Goal: Information Seeking & Learning: Learn about a topic

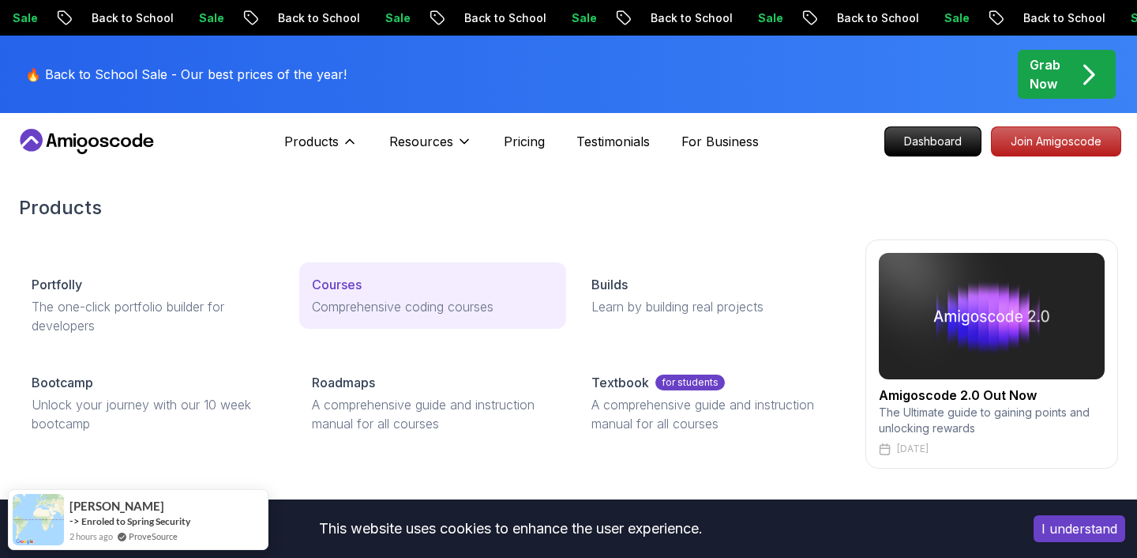
click at [338, 310] on p "Comprehensive coding courses" at bounding box center [433, 306] width 243 height 19
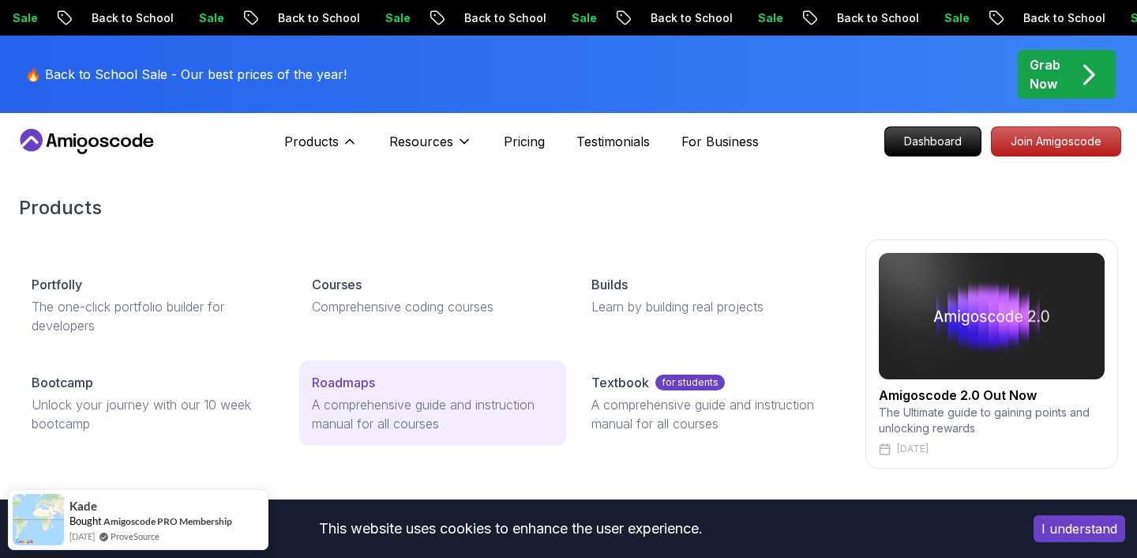
click at [363, 377] on p "Roadmaps" at bounding box center [343, 382] width 63 height 19
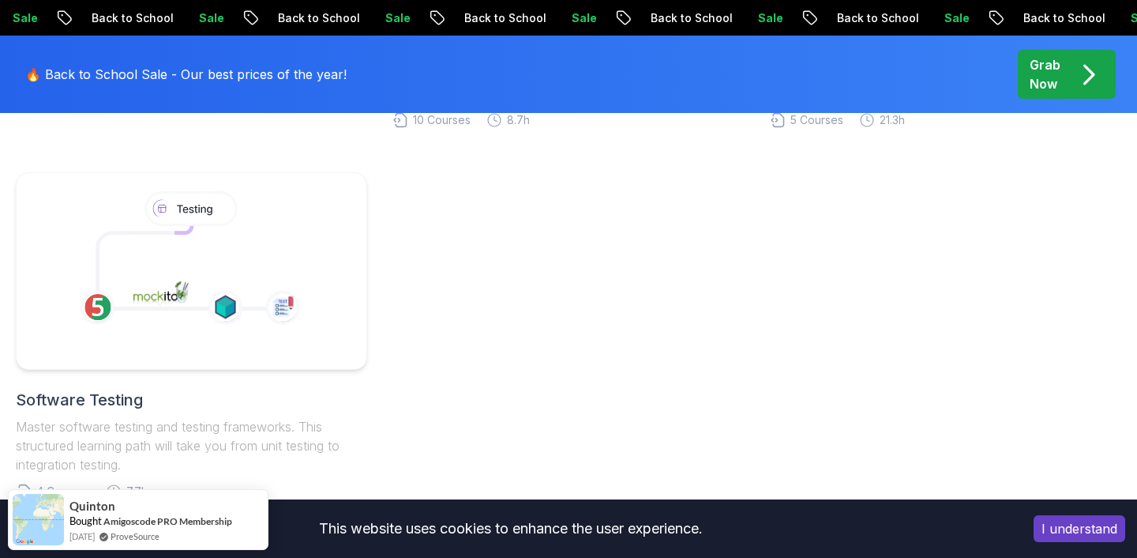
scroll to position [1126, 0]
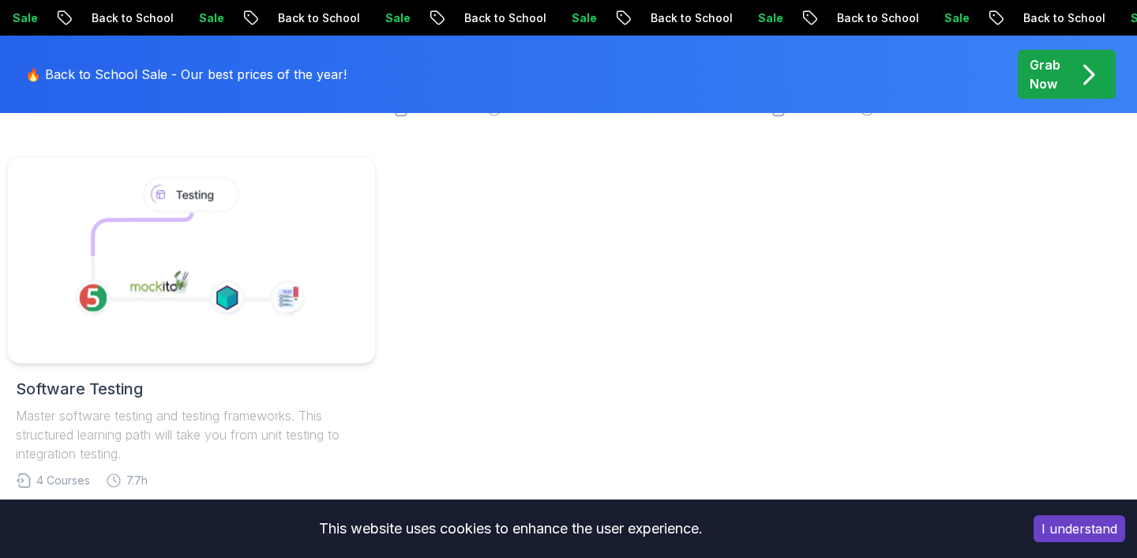
click at [280, 284] on icon at bounding box center [287, 298] width 36 height 36
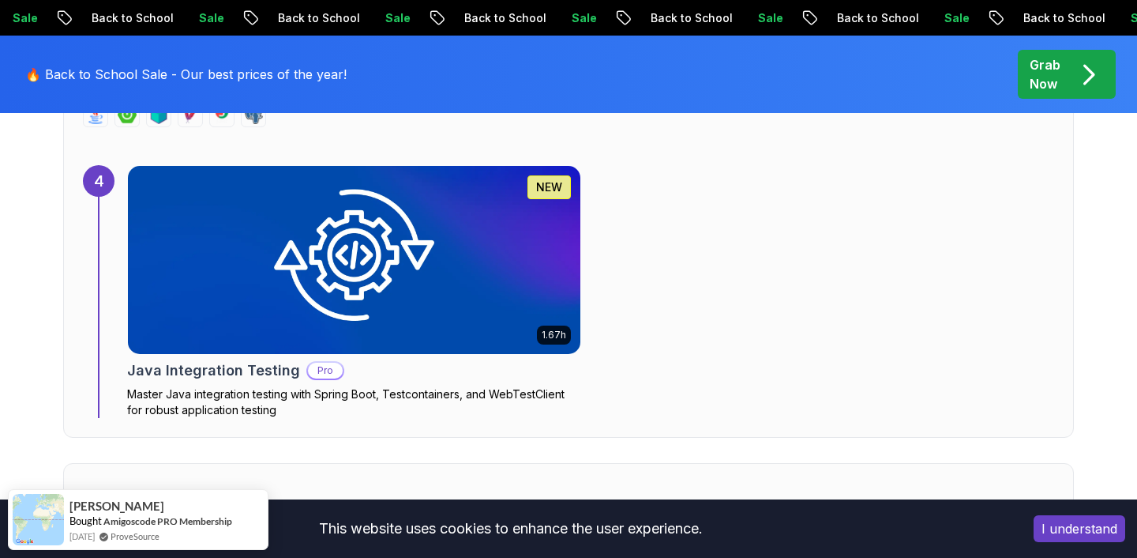
scroll to position [2939, 0]
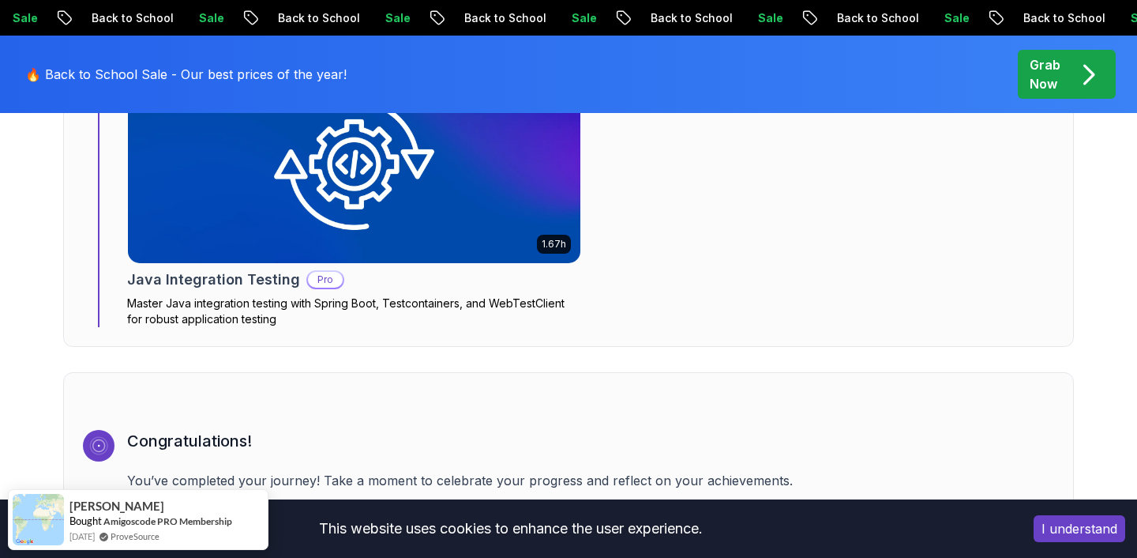
click at [1072, 526] on button "I understand" at bounding box center [1080, 528] width 92 height 27
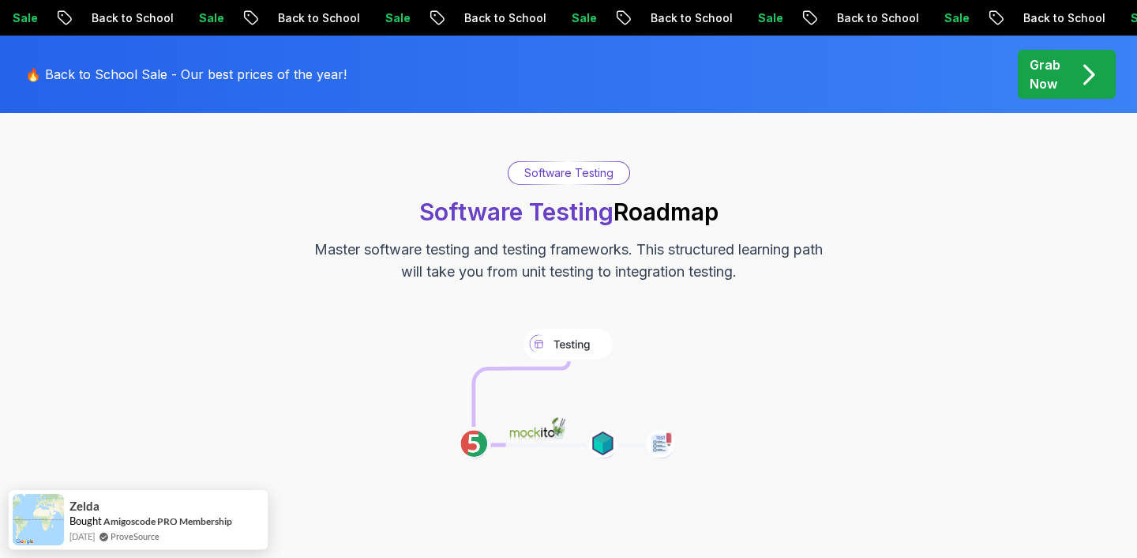
scroll to position [0, 0]
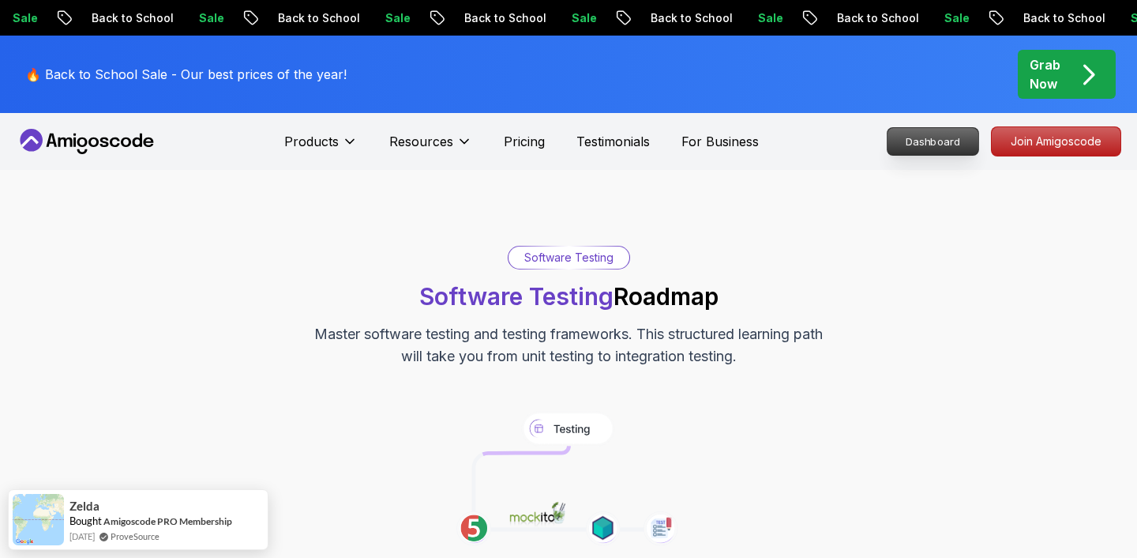
click at [959, 148] on p "Dashboard" at bounding box center [933, 141] width 91 height 27
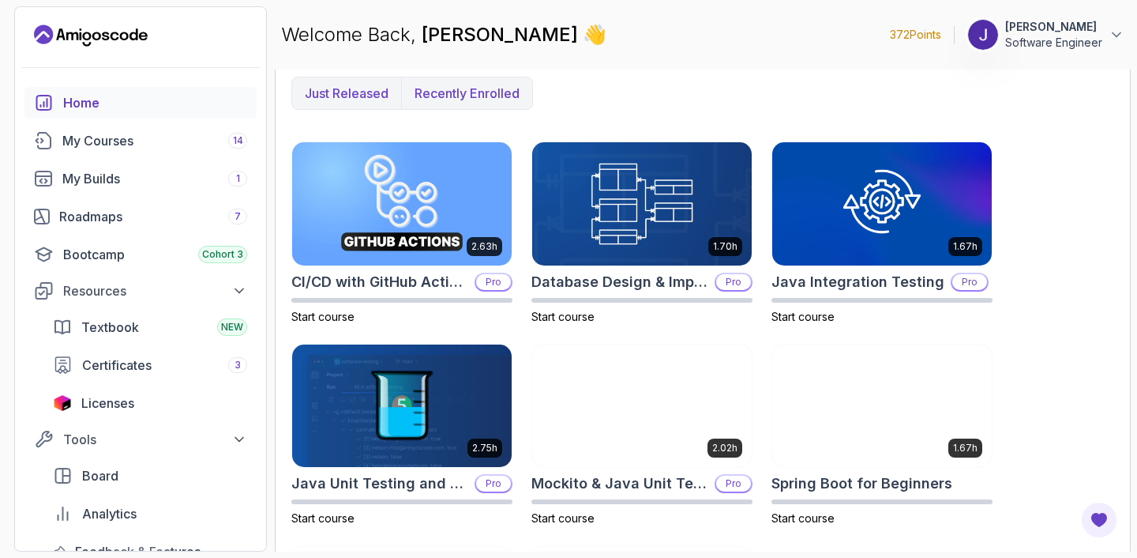
scroll to position [612, 0]
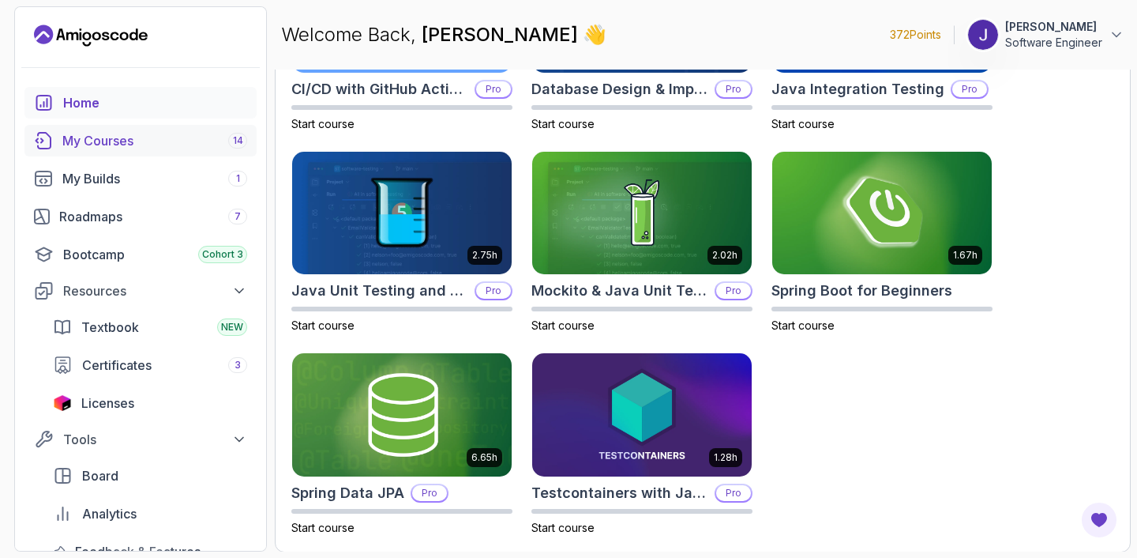
click at [143, 147] on div "My Courses 14" at bounding box center [154, 140] width 185 height 19
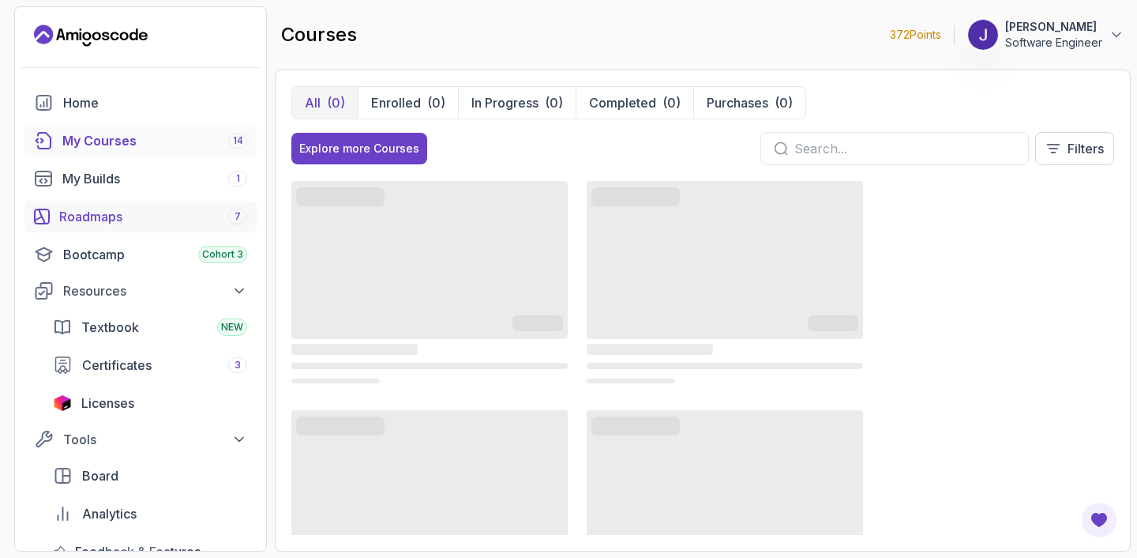
click at [158, 217] on div "Roadmaps 7" at bounding box center [153, 216] width 188 height 19
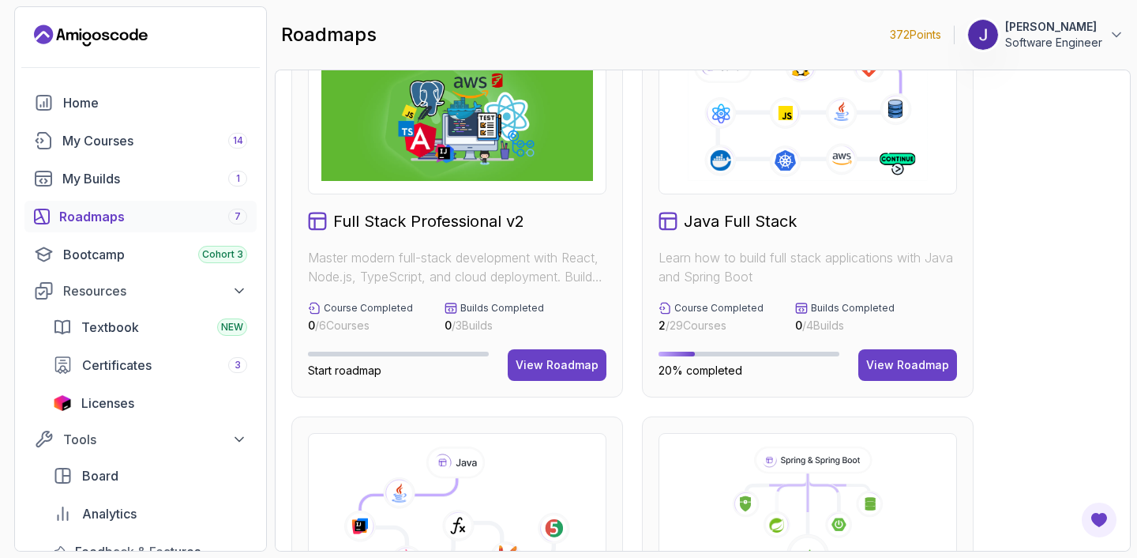
scroll to position [77, 0]
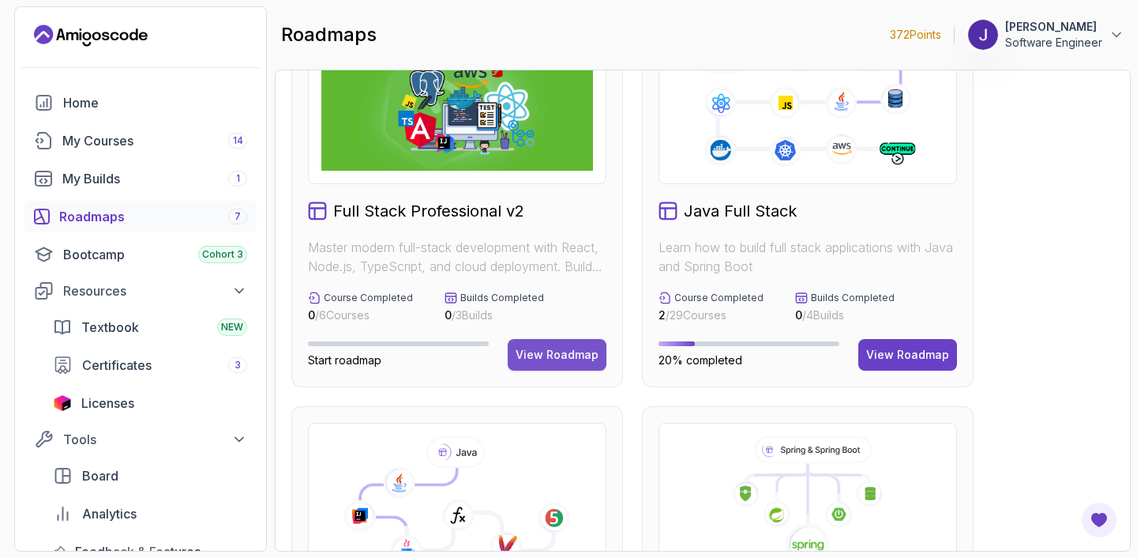
click at [545, 353] on div "View Roadmap" at bounding box center [557, 355] width 83 height 16
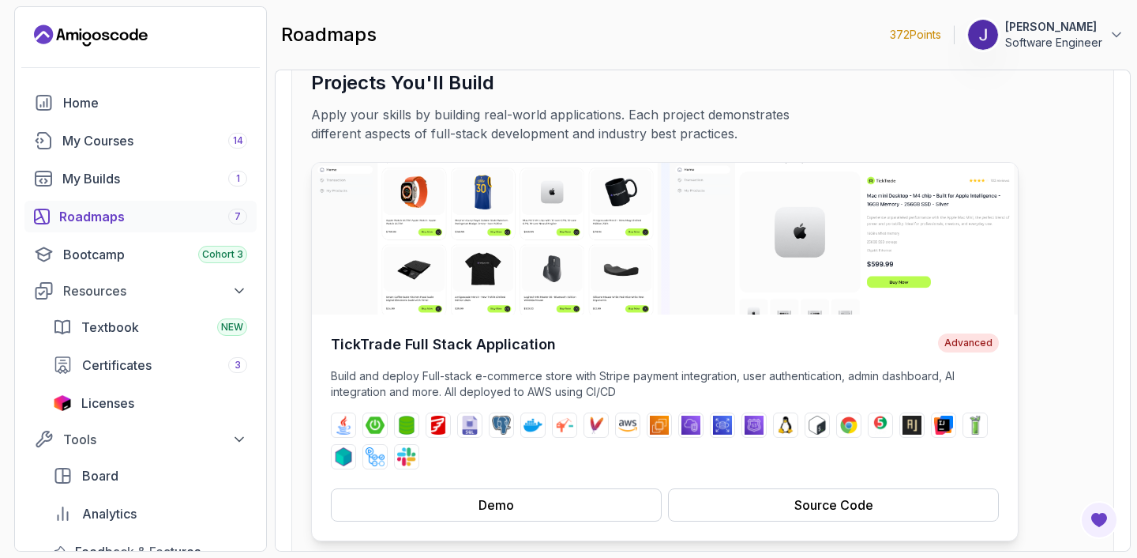
scroll to position [96, 0]
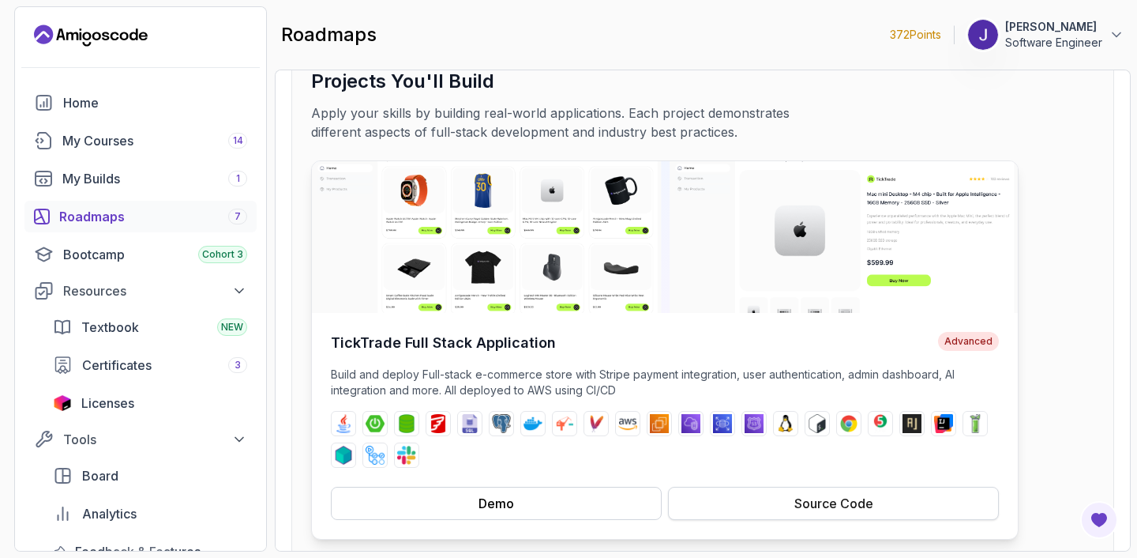
click at [780, 515] on button "Source Code" at bounding box center [833, 503] width 331 height 33
click at [486, 508] on div "Demo" at bounding box center [497, 503] width 36 height 19
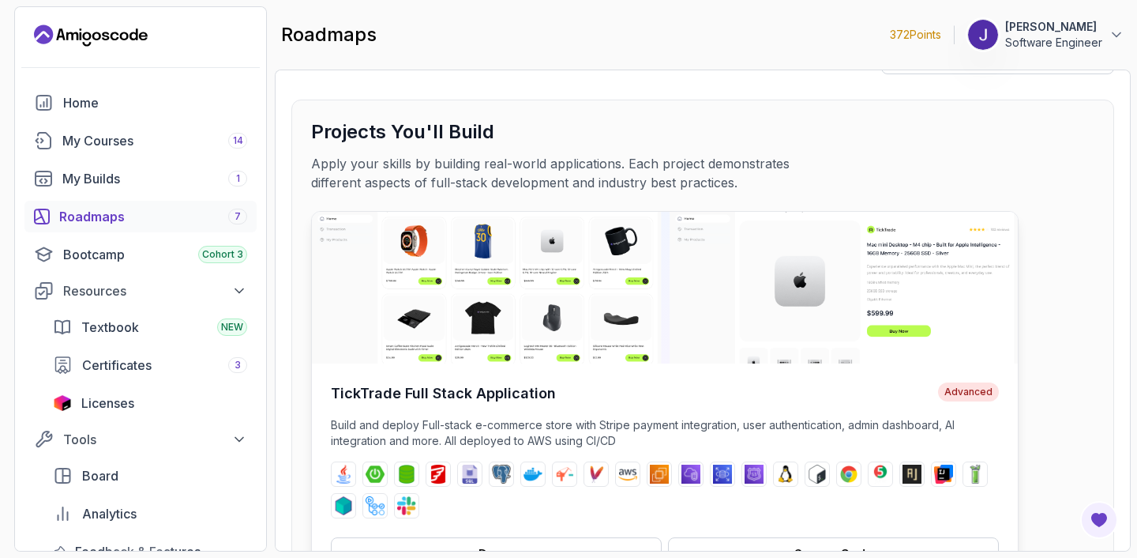
scroll to position [39, 0]
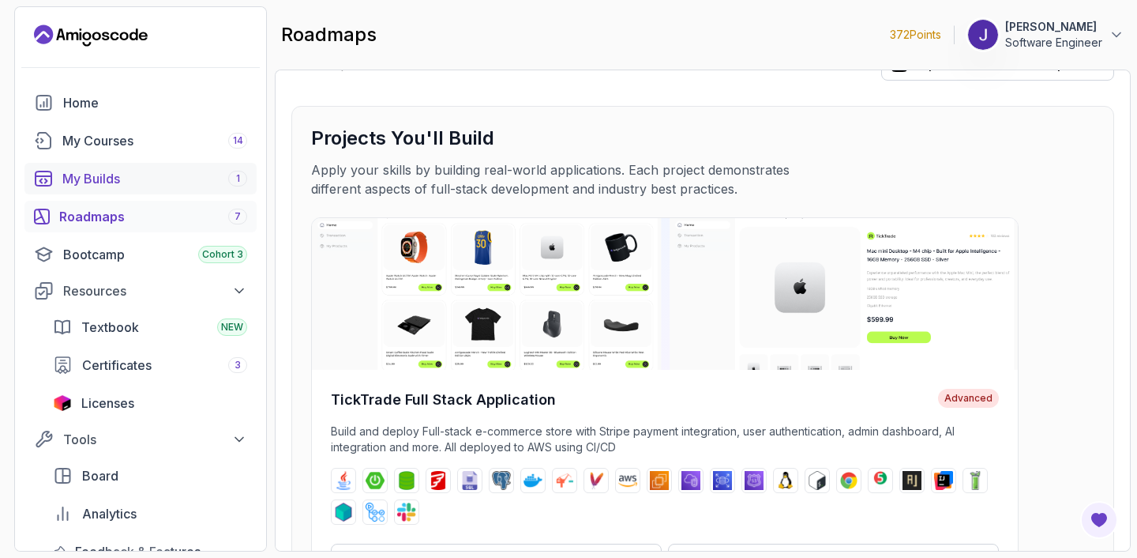
click at [160, 170] on div "My Builds 1" at bounding box center [154, 178] width 185 height 19
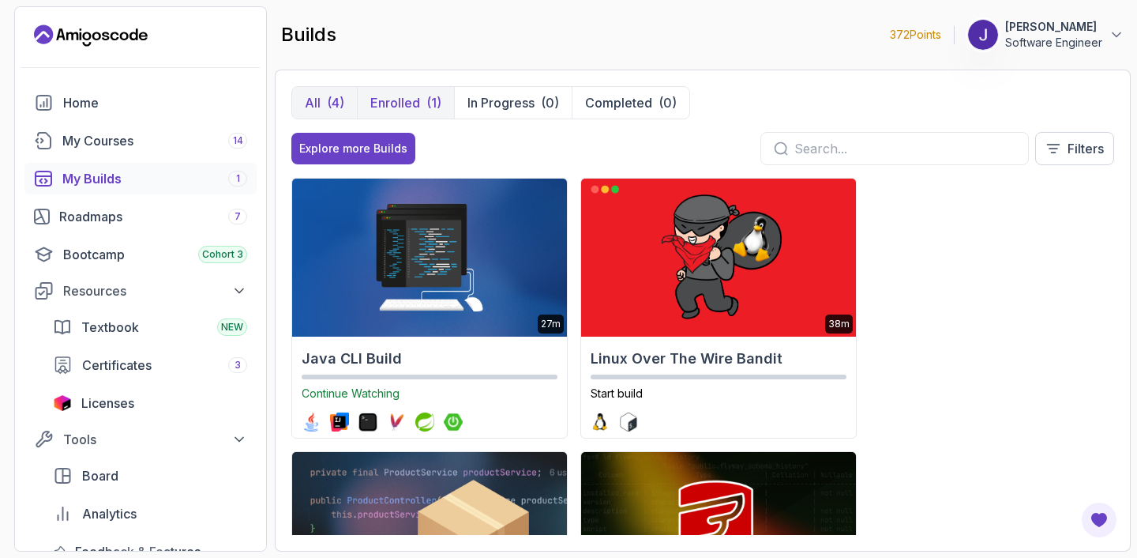
click at [422, 95] on button "Enrolled (1)" at bounding box center [405, 103] width 97 height 32
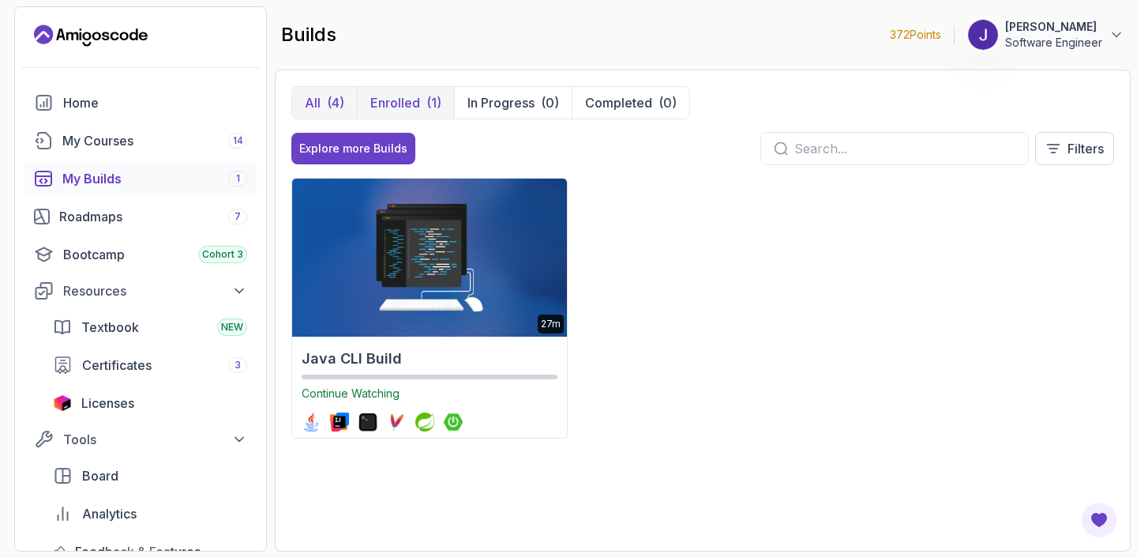
click at [323, 94] on button "All (4)" at bounding box center [324, 103] width 65 height 32
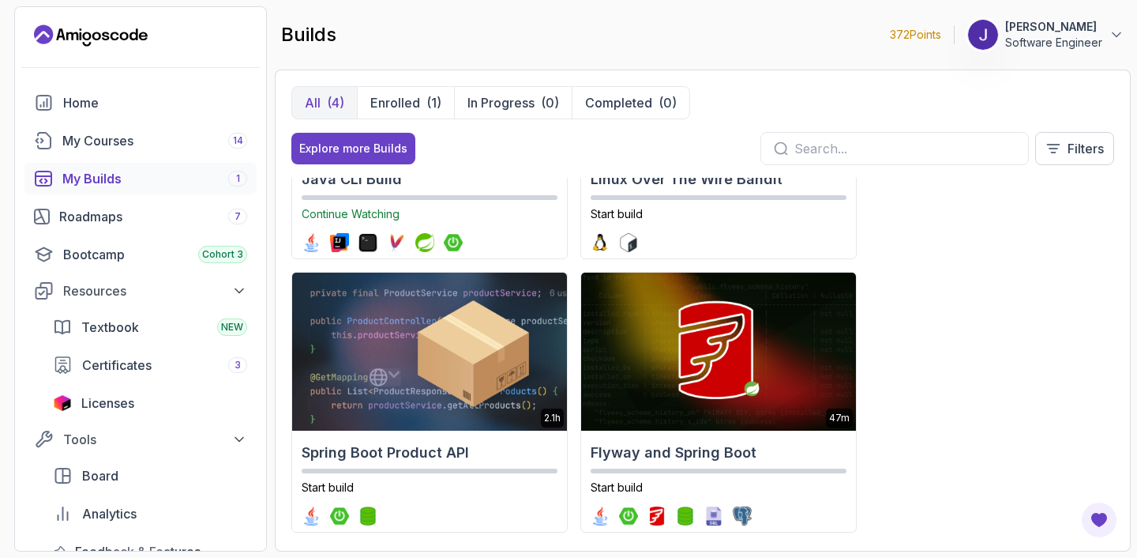
scroll to position [196, 0]
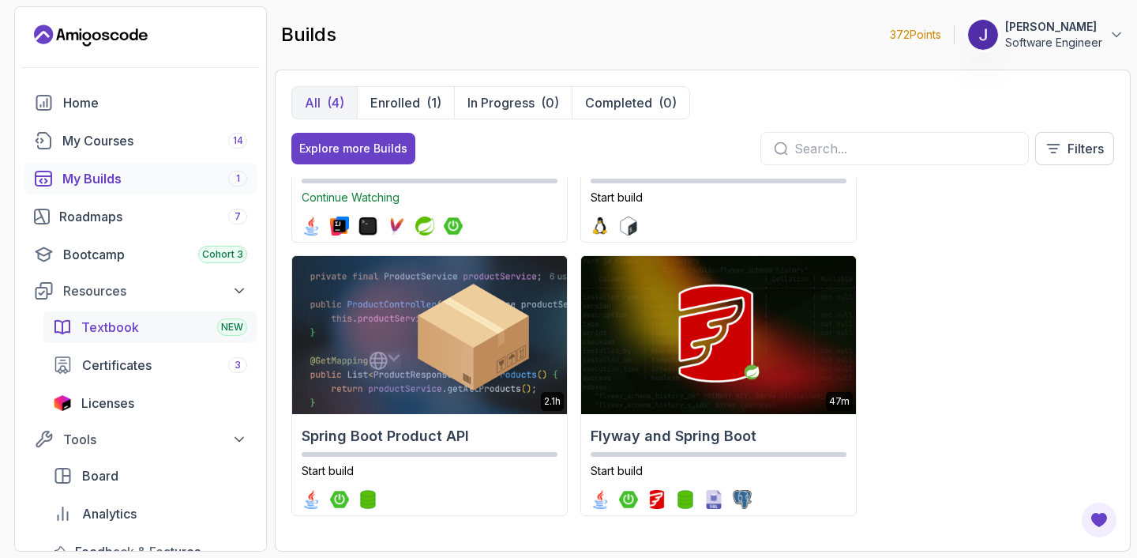
click at [152, 335] on div "Textbook NEW" at bounding box center [164, 327] width 166 height 19
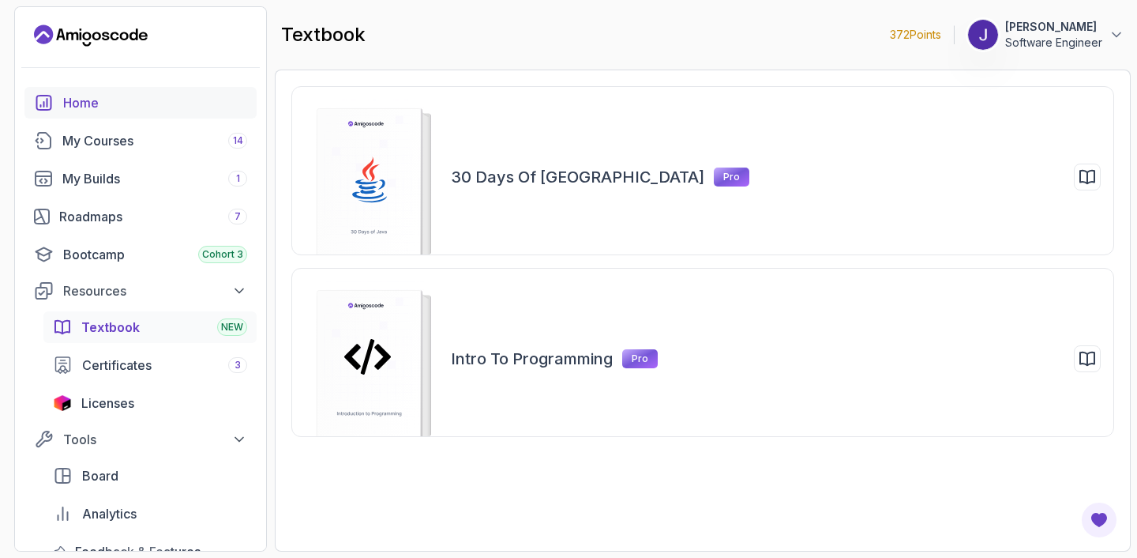
click at [152, 104] on div "Home" at bounding box center [155, 102] width 184 height 19
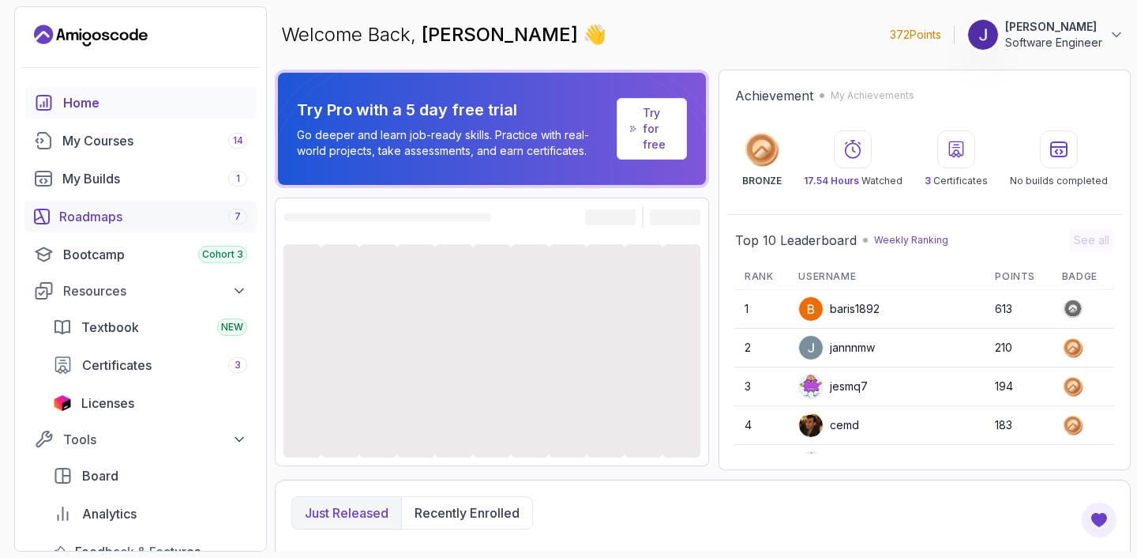
click at [166, 205] on link "Roadmaps 7" at bounding box center [140, 217] width 232 height 32
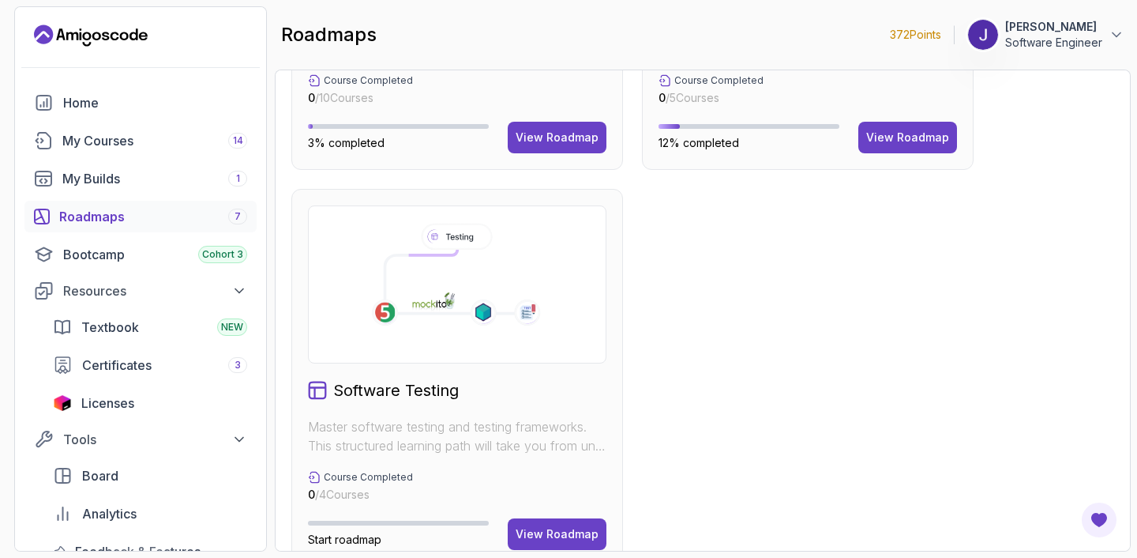
scroll to position [1119, 0]
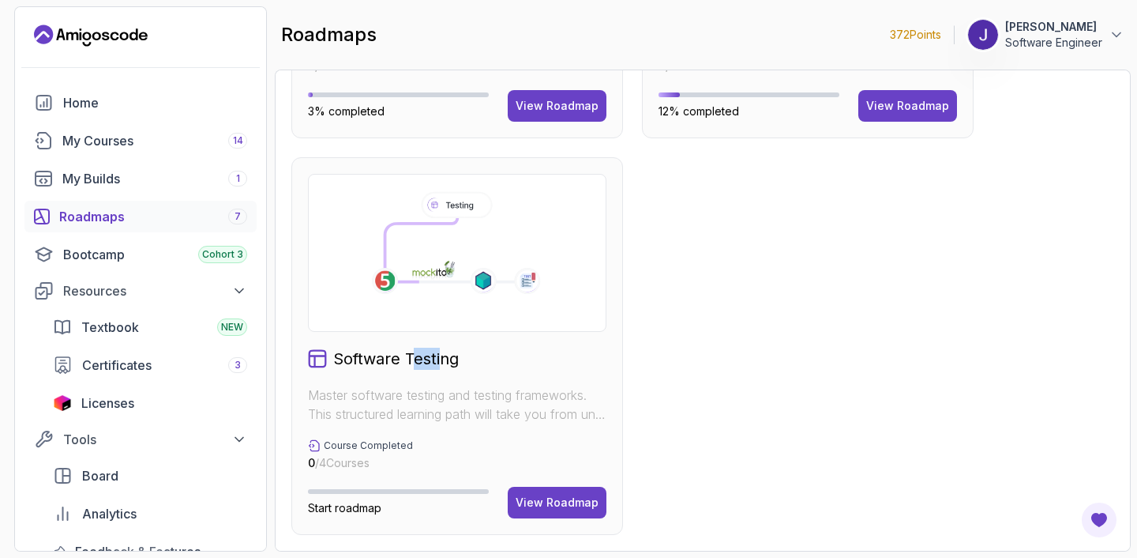
drag, startPoint x: 439, startPoint y: 354, endPoint x: 416, endPoint y: 357, distance: 23.1
click at [416, 357] on h2 "Software Testing" at bounding box center [396, 359] width 126 height 22
drag, startPoint x: 431, startPoint y: 367, endPoint x: 302, endPoint y: 363, distance: 129.6
click at [302, 363] on div "Software Testing Master software testing and testing frameworks. This structure…" at bounding box center [457, 346] width 332 height 378
